Goal: Complete application form

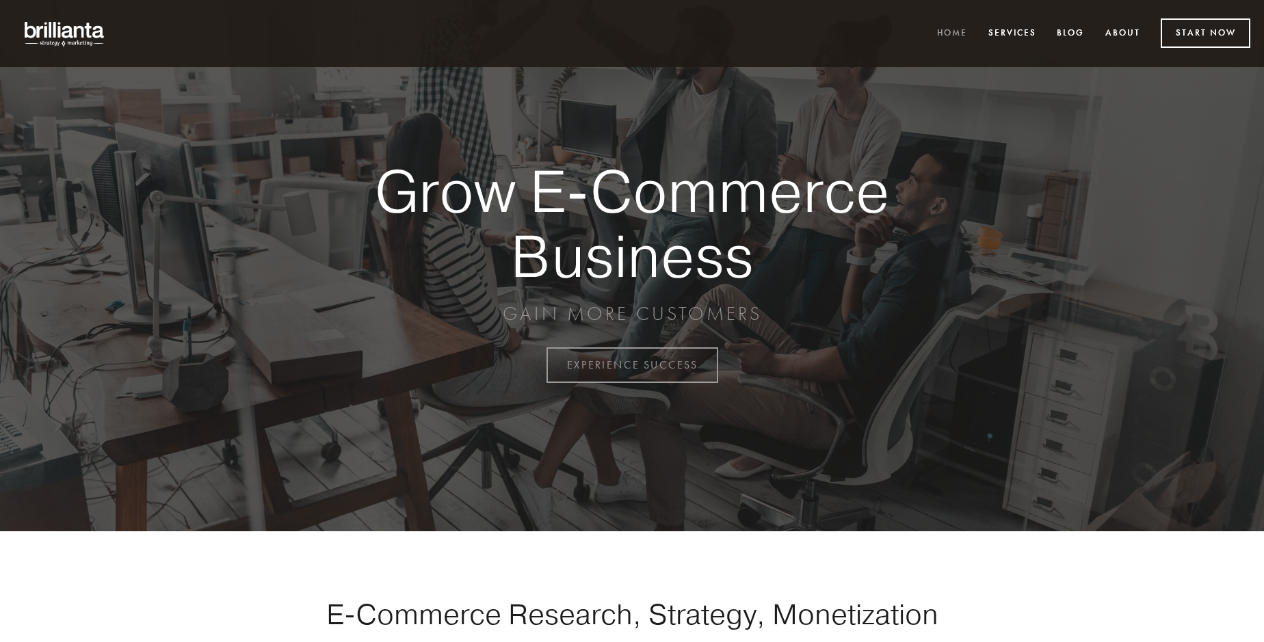
scroll to position [3585, 0]
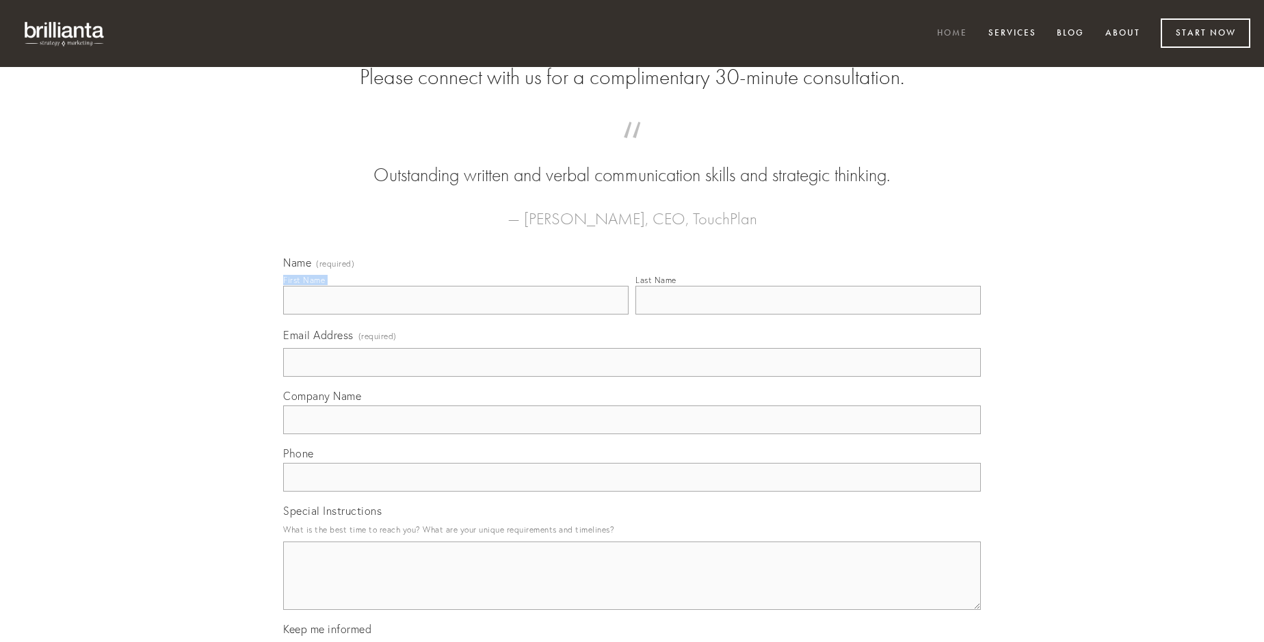
type input "[PERSON_NAME]"
click at [808, 315] on input "Last Name" at bounding box center [807, 300] width 345 height 29
type input "[PERSON_NAME]"
click at [632, 377] on input "Email Address (required)" at bounding box center [632, 362] width 698 height 29
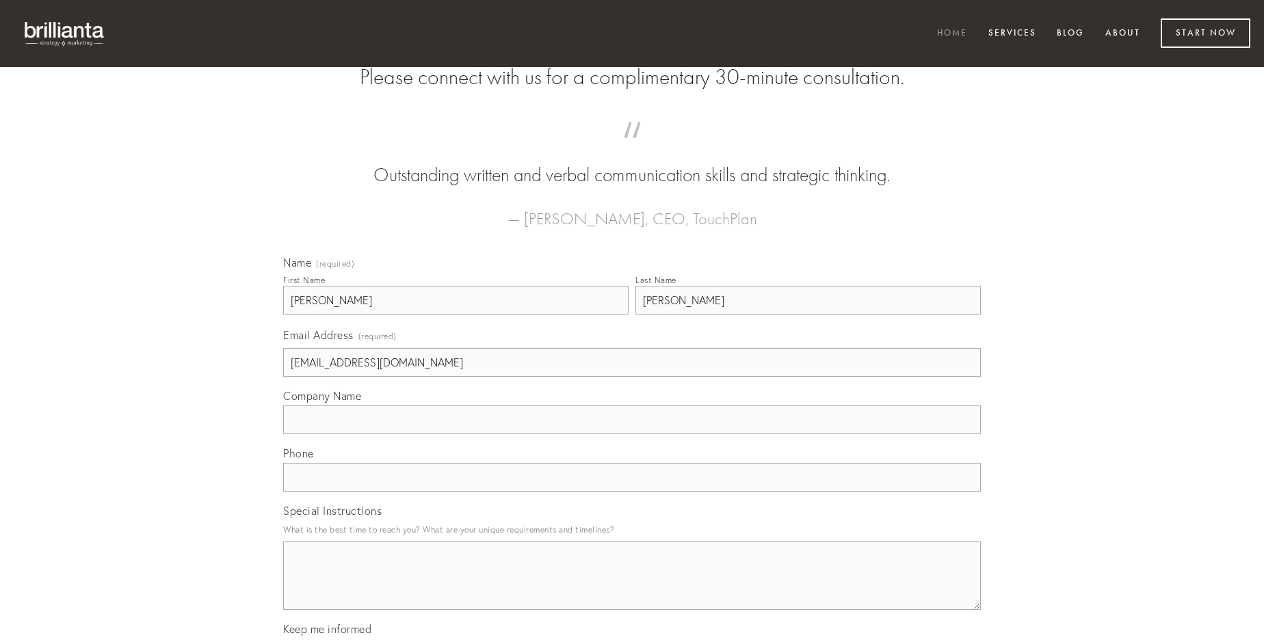
type input "[EMAIL_ADDRESS][DOMAIN_NAME]"
click at [632, 434] on input "Company Name" at bounding box center [632, 420] width 698 height 29
type input "consequuntur"
click at [632, 492] on input "text" at bounding box center [632, 477] width 698 height 29
click at [632, 588] on textarea "Special Instructions" at bounding box center [632, 576] width 698 height 68
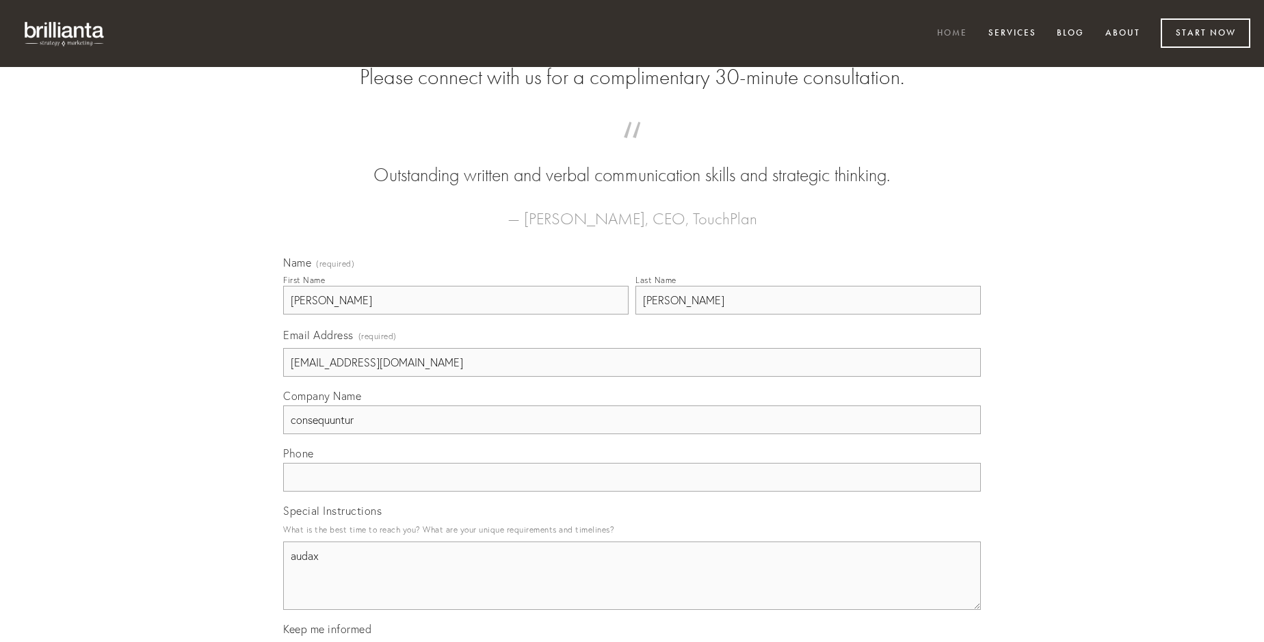
type textarea "audax"
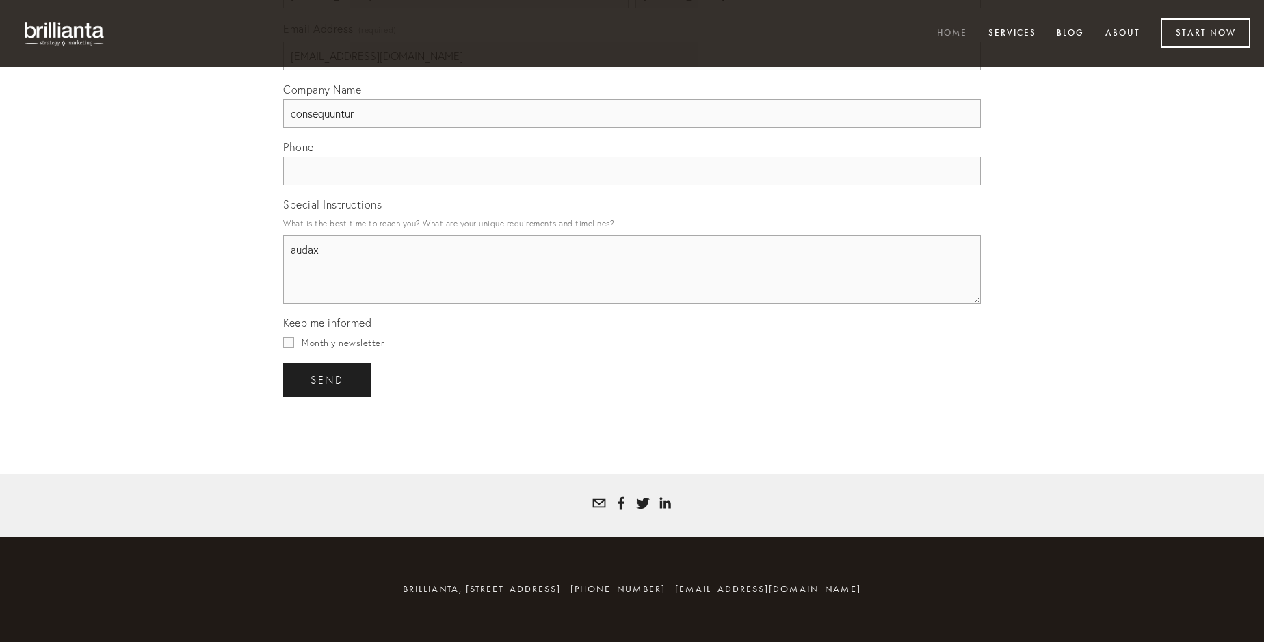
click at [328, 380] on span "send" at bounding box center [328, 380] width 34 height 12
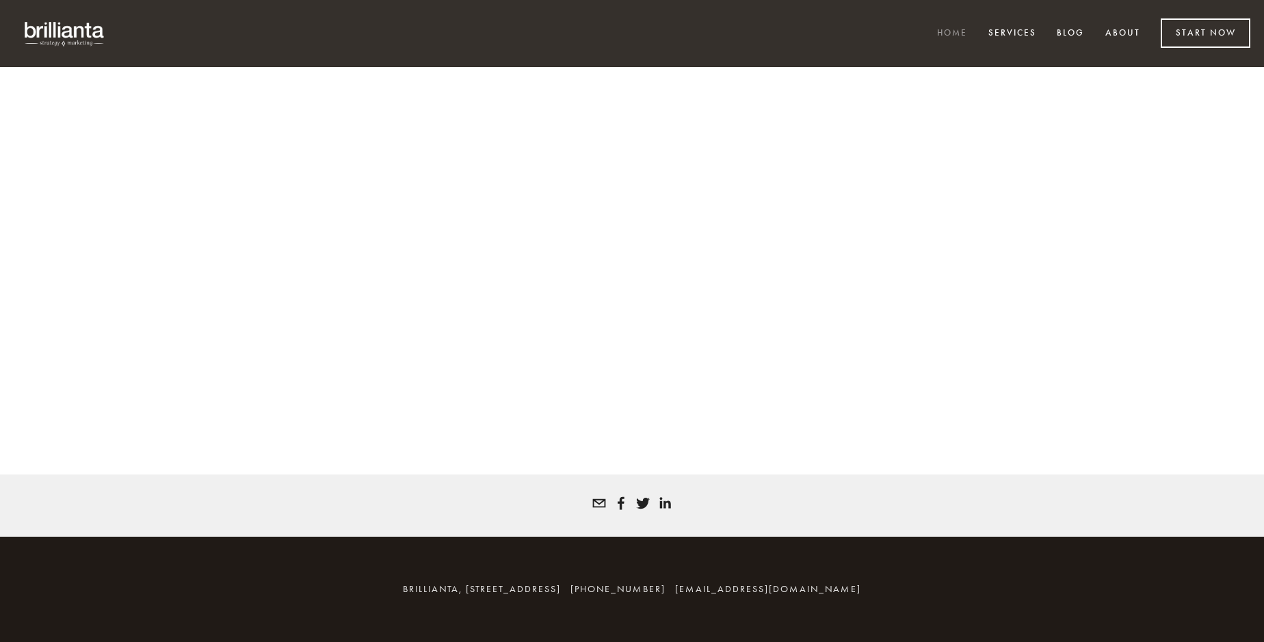
scroll to position [3567, 0]
